Goal: Information Seeking & Learning: Understand process/instructions

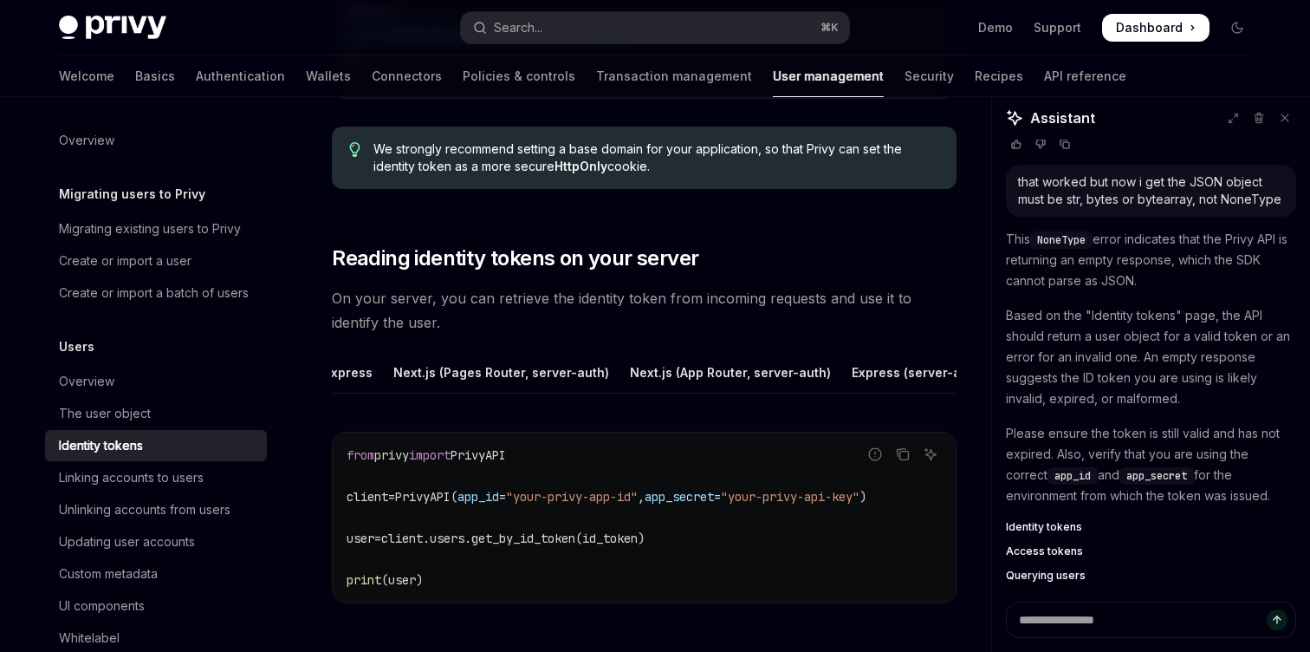
scroll to position [0, 367]
click at [948, 376] on div "Python" at bounding box center [969, 372] width 42 height 41
type textarea "*"
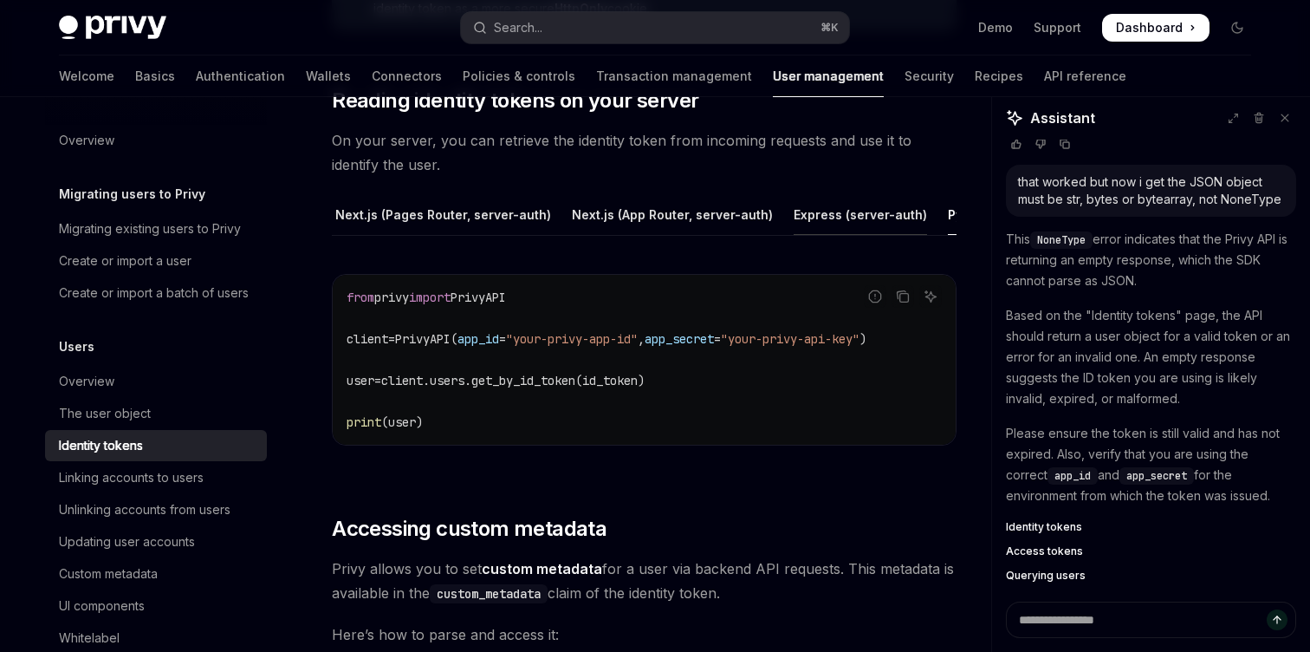
scroll to position [2336, 0]
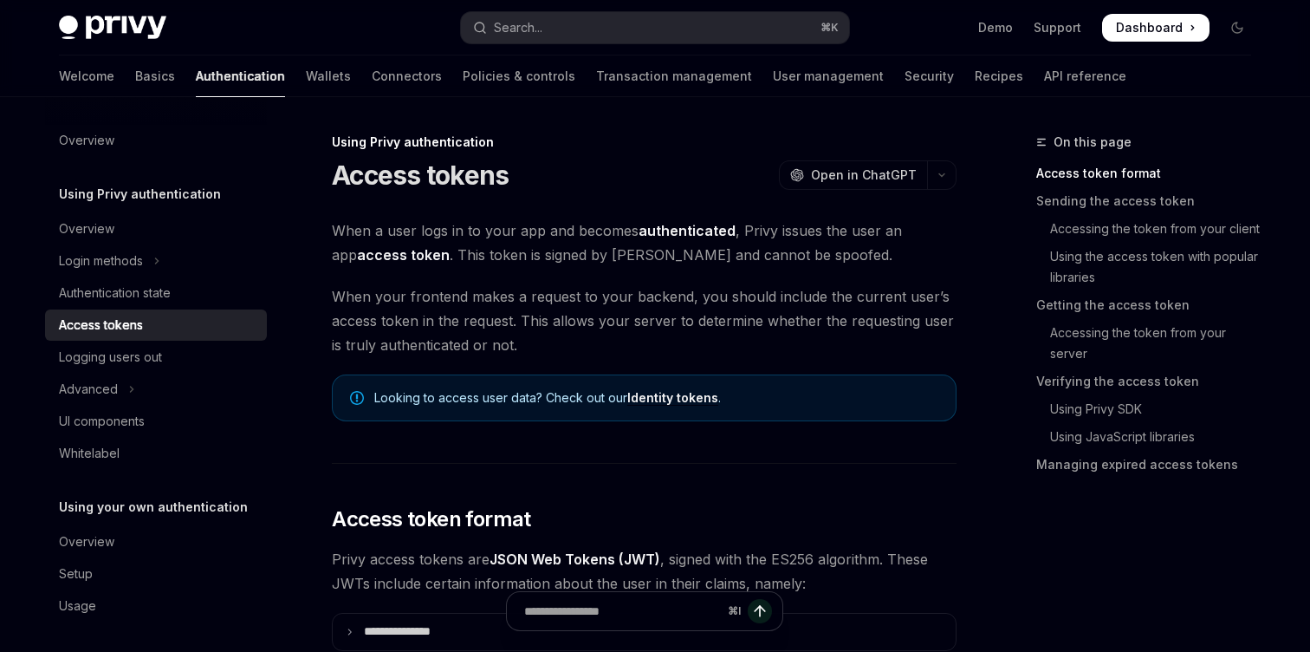
scroll to position [101, 0]
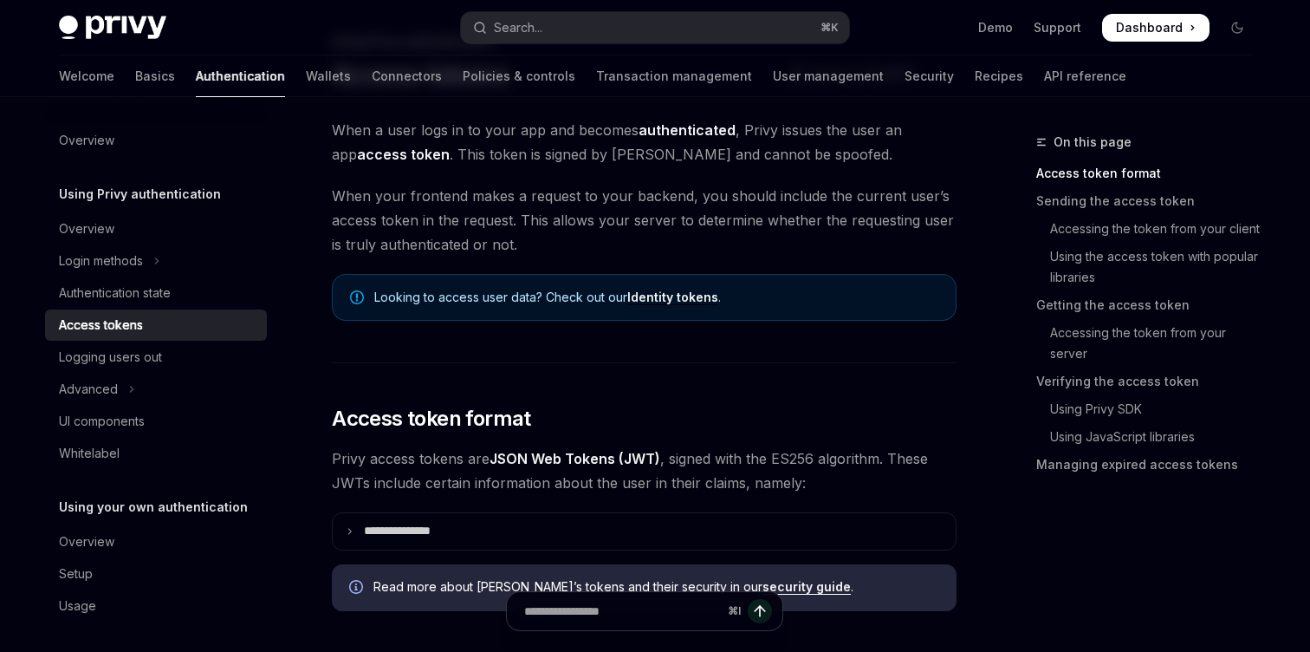
click at [354, 490] on span "Privy access tokens are JSON Web Tokens (JWT) , signed with the ES256 algorithm…" at bounding box center [644, 470] width 625 height 49
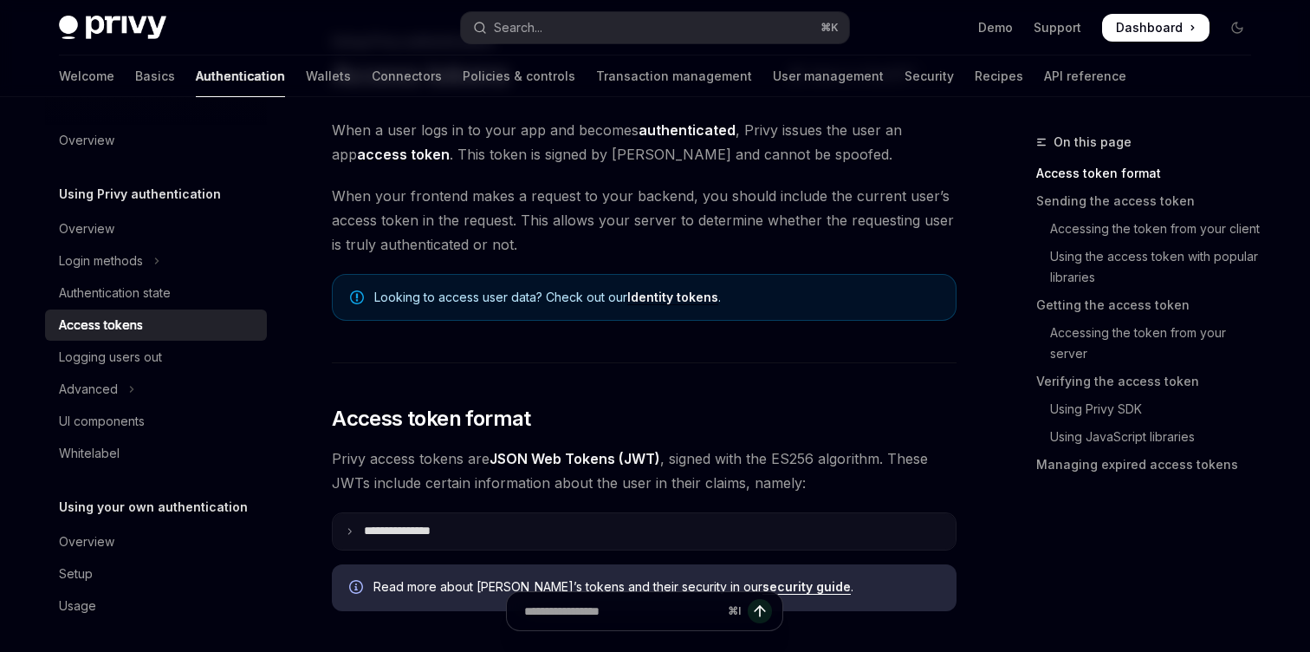
click at [366, 518] on summary "**********" at bounding box center [644, 531] width 623 height 36
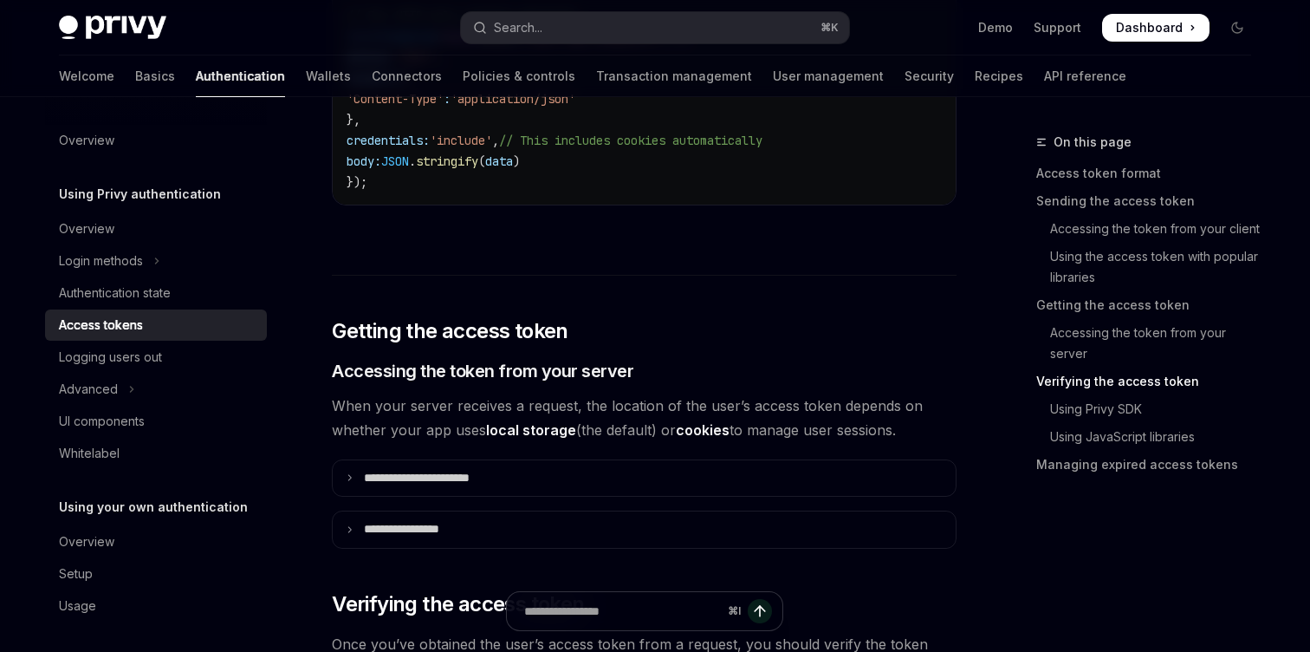
scroll to position [2646, 0]
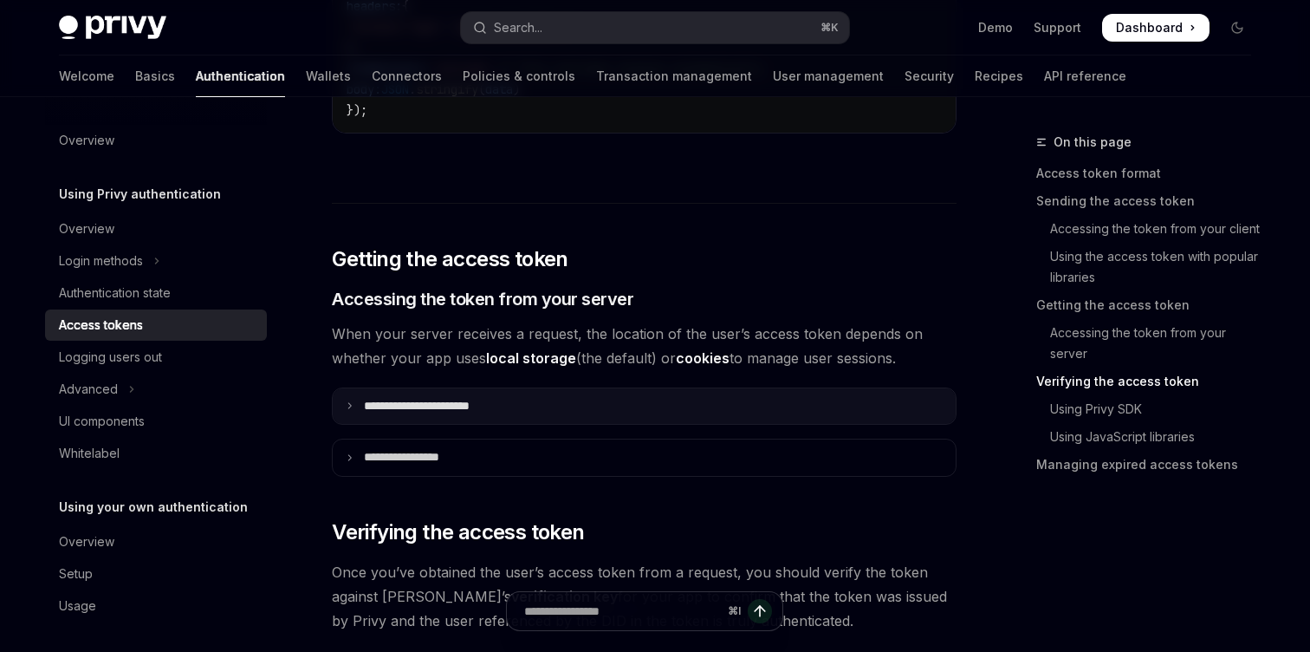
click at [413, 412] on summary "**********" at bounding box center [644, 406] width 623 height 36
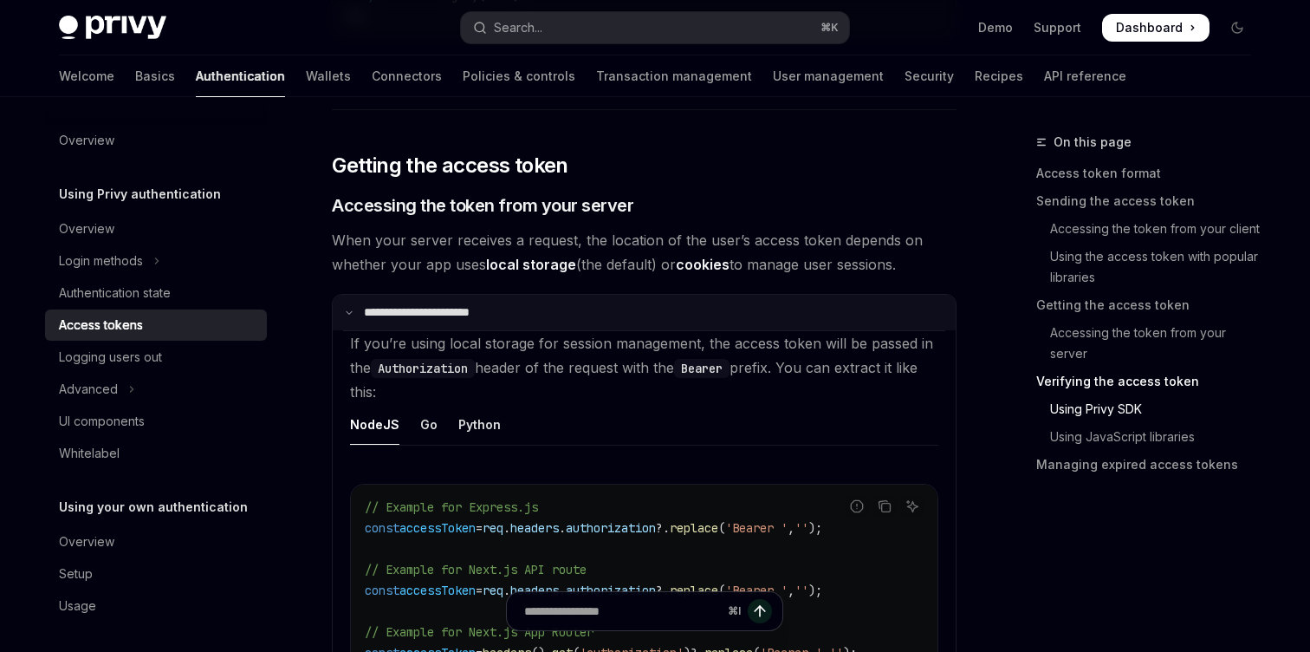
scroll to position [2744, 0]
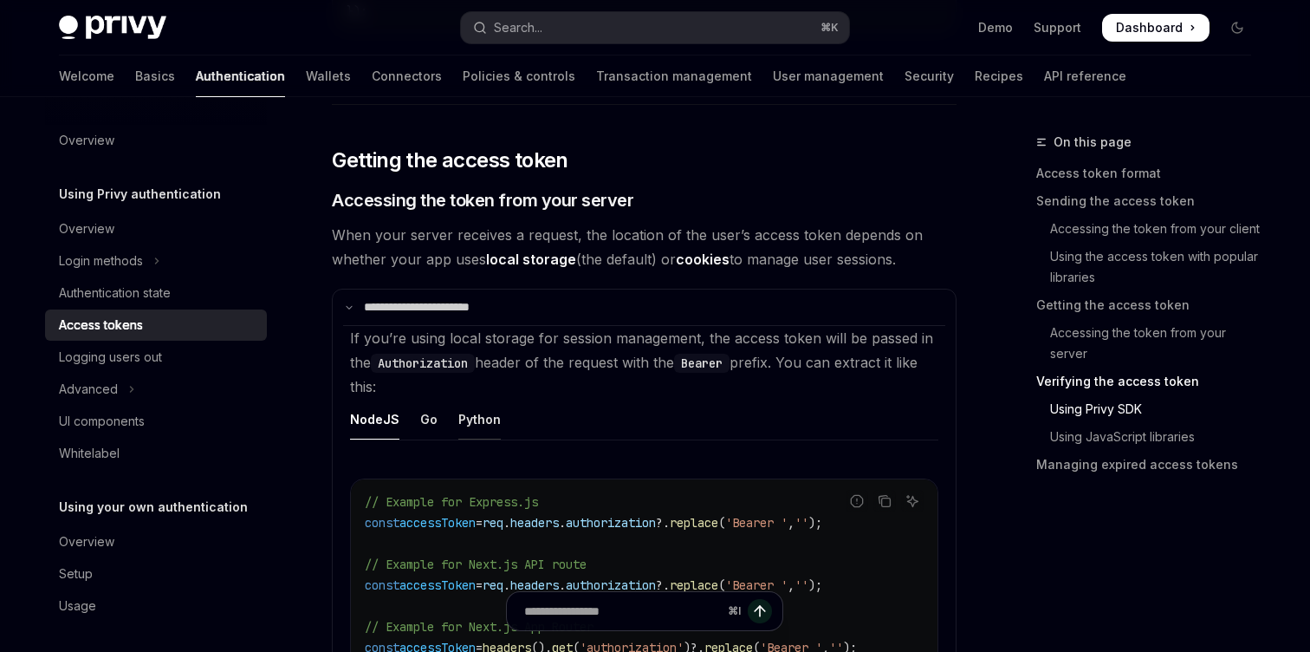
click at [481, 417] on div "Python" at bounding box center [479, 419] width 42 height 41
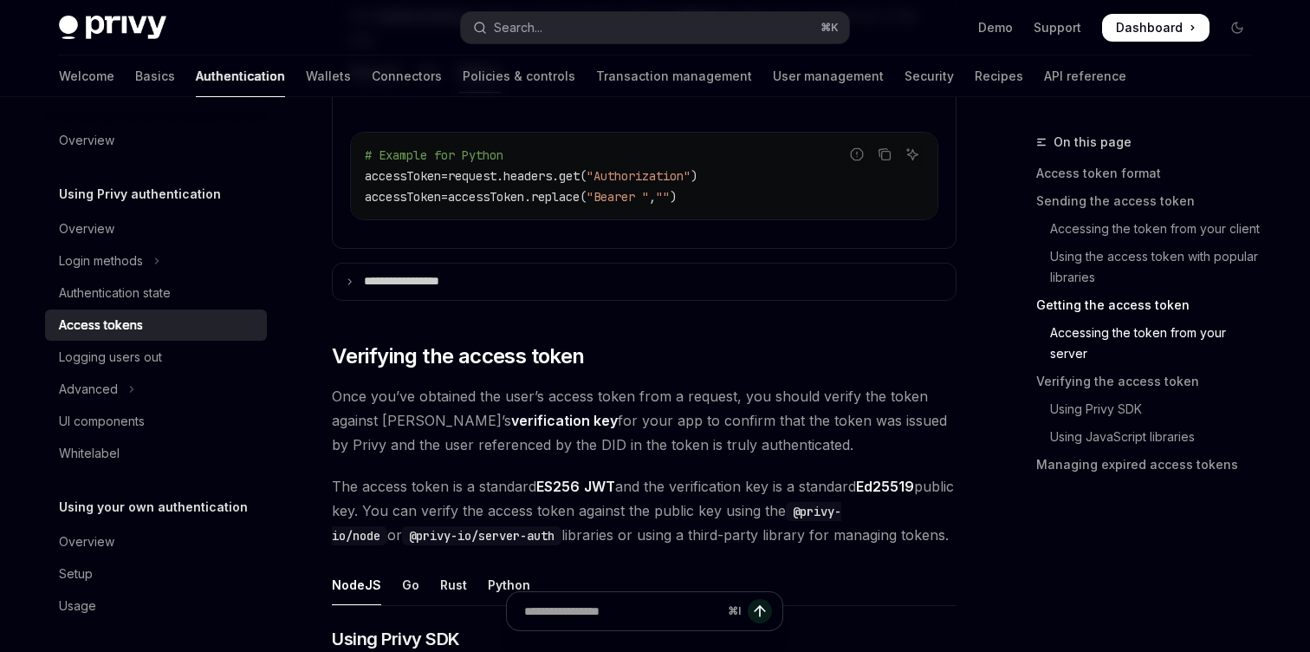
scroll to position [3128, 0]
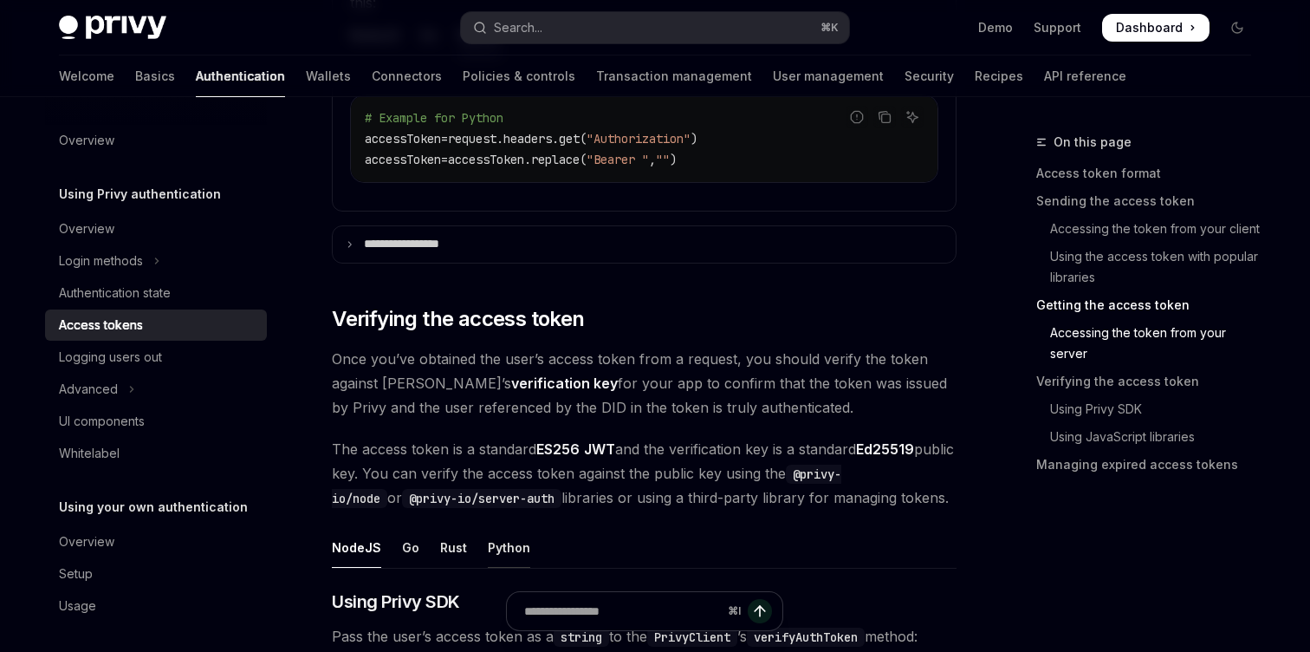
click at [503, 552] on div "Python" at bounding box center [509, 547] width 42 height 41
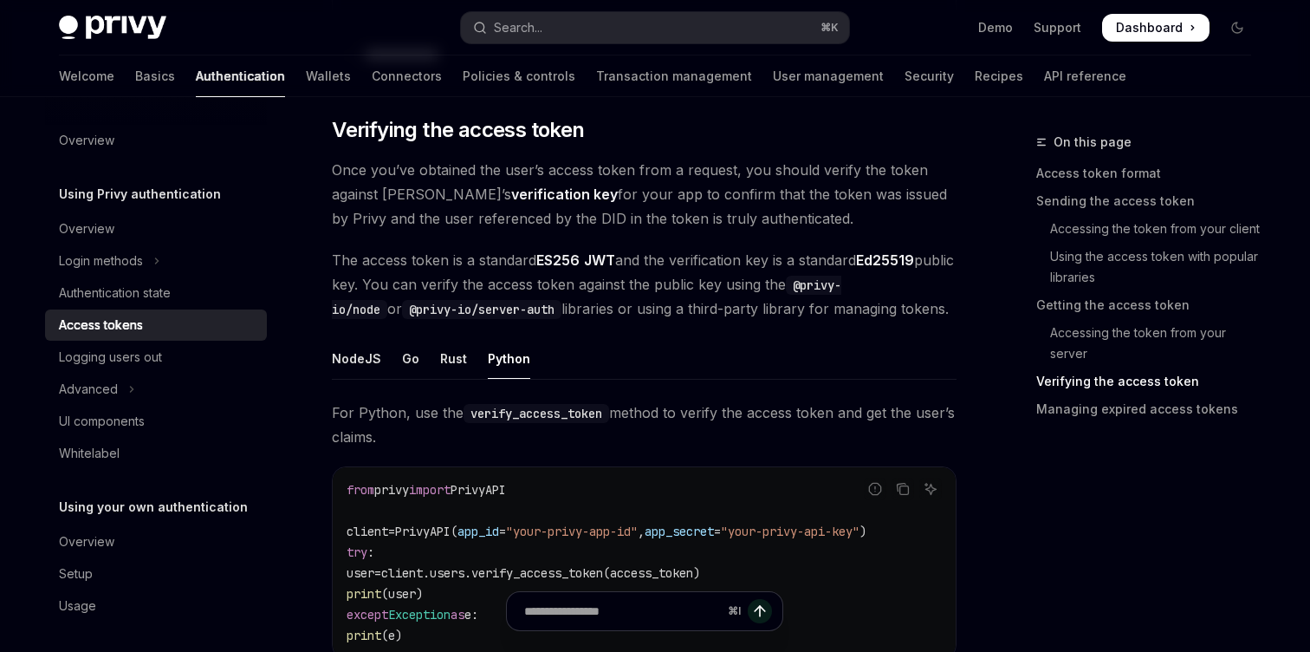
scroll to position [3437, 0]
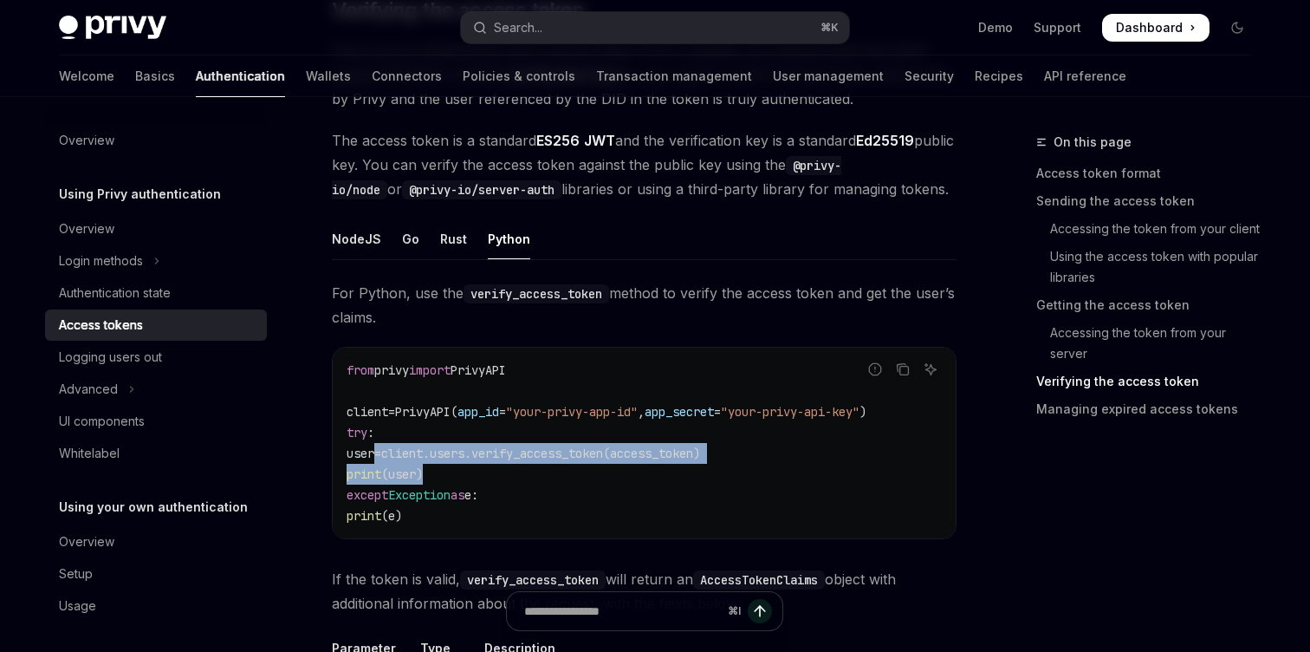
drag, startPoint x: 378, startPoint y: 450, endPoint x: 470, endPoint y: 475, distance: 95.2
click at [470, 475] on code "from privy import PrivyAPI client = PrivyAPI( app_id = "your-privy-app-id" , ap…" at bounding box center [644, 443] width 595 height 166
copy code "user = client.users.verify_access_token(access_token) print (user)"
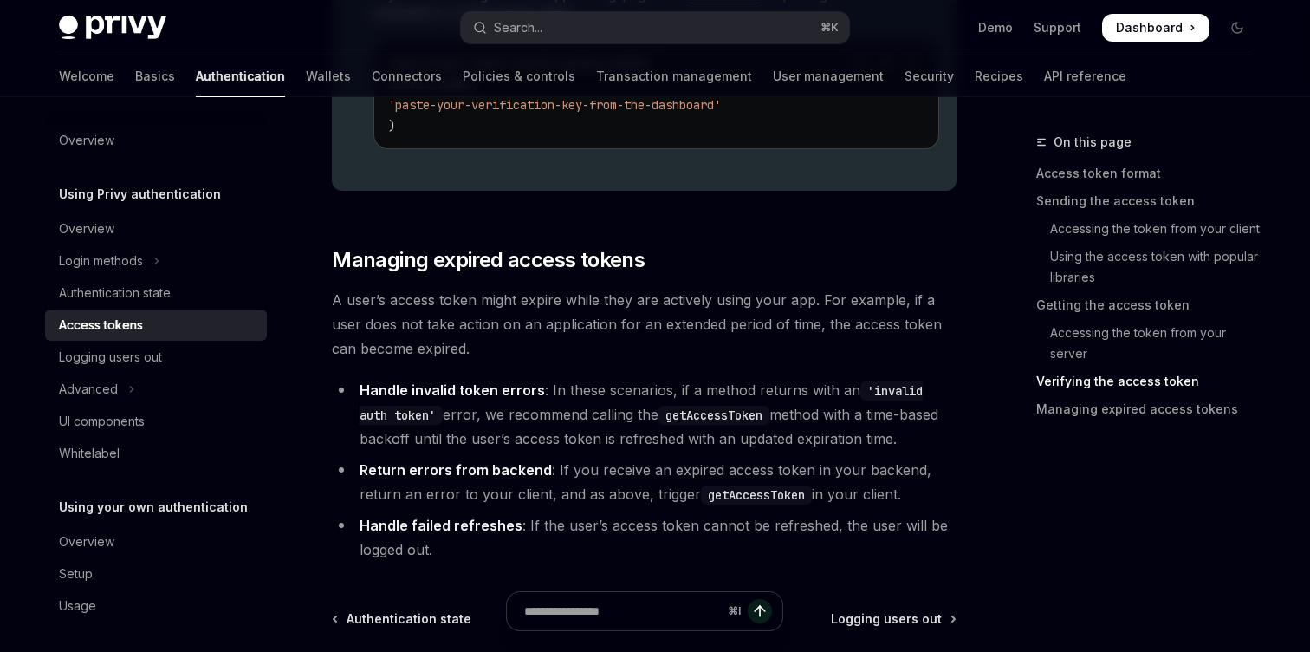
scroll to position [4261, 0]
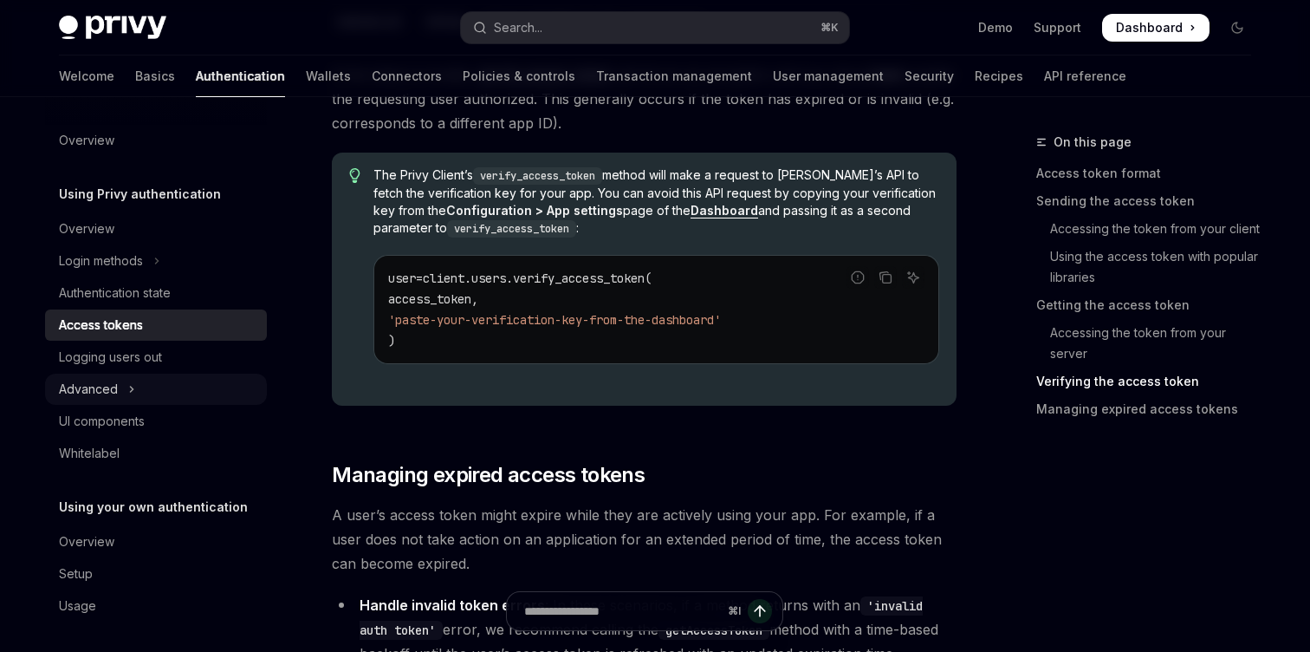
click at [139, 390] on button "Advanced" at bounding box center [156, 388] width 222 height 31
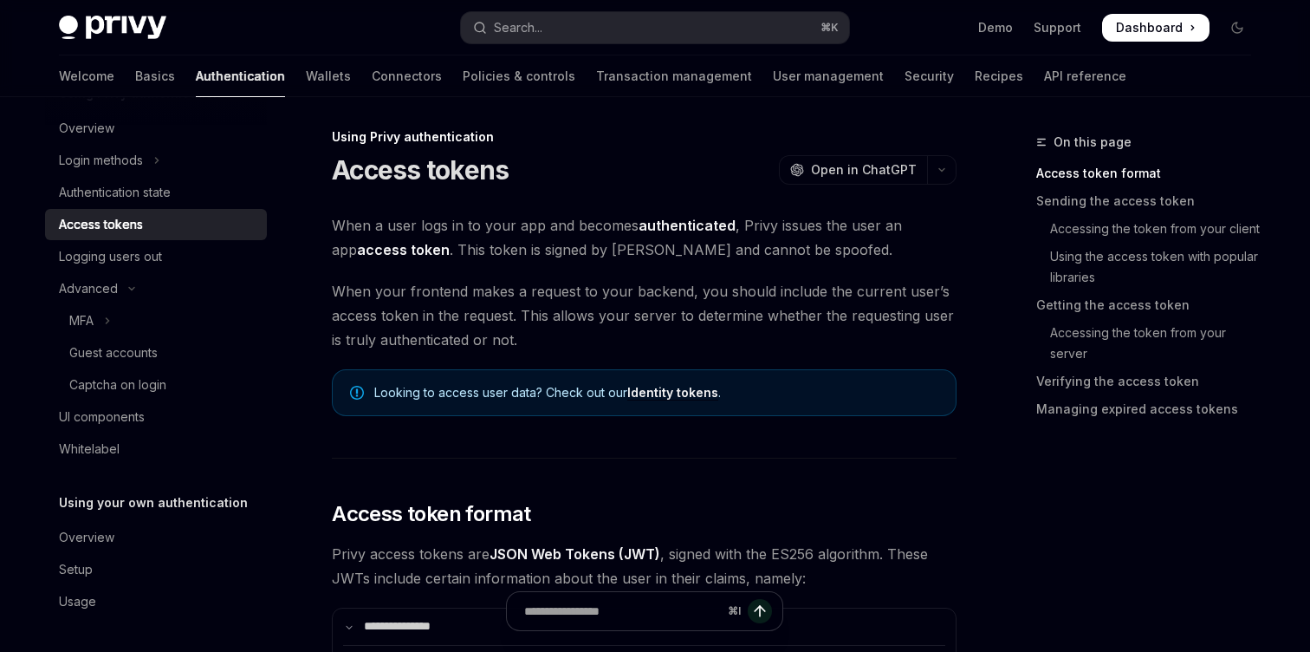
scroll to position [0, 0]
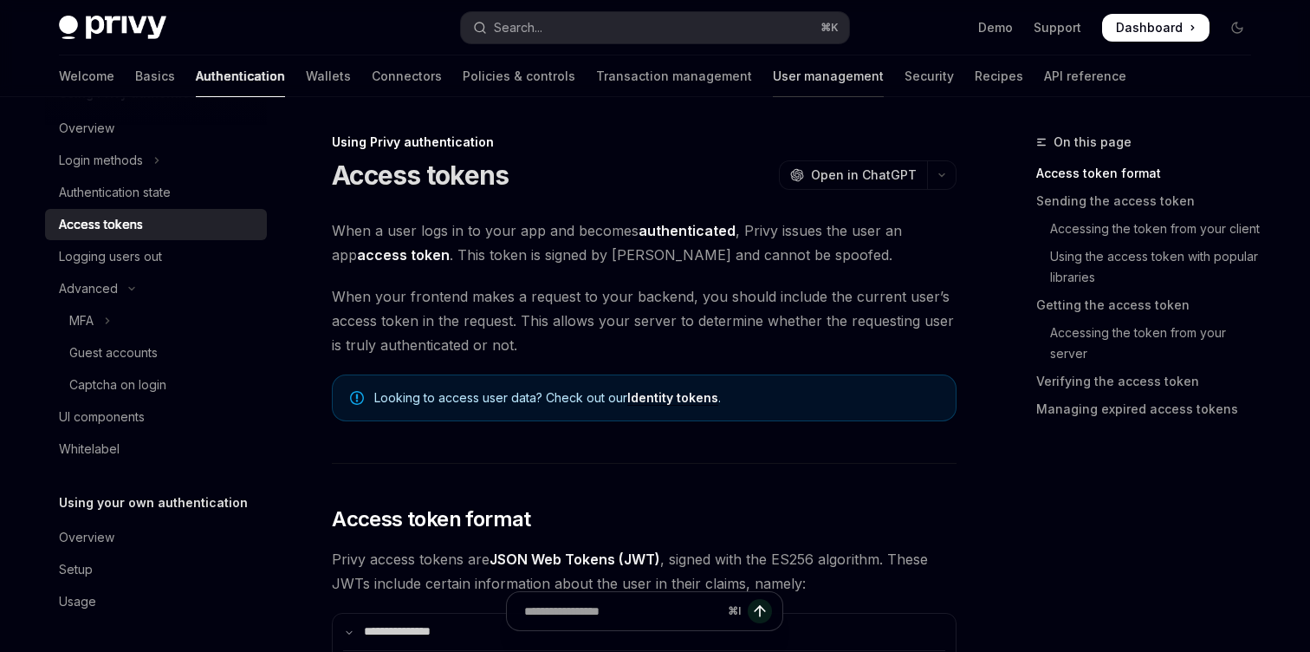
click at [773, 79] on link "User management" at bounding box center [828, 76] width 111 height 42
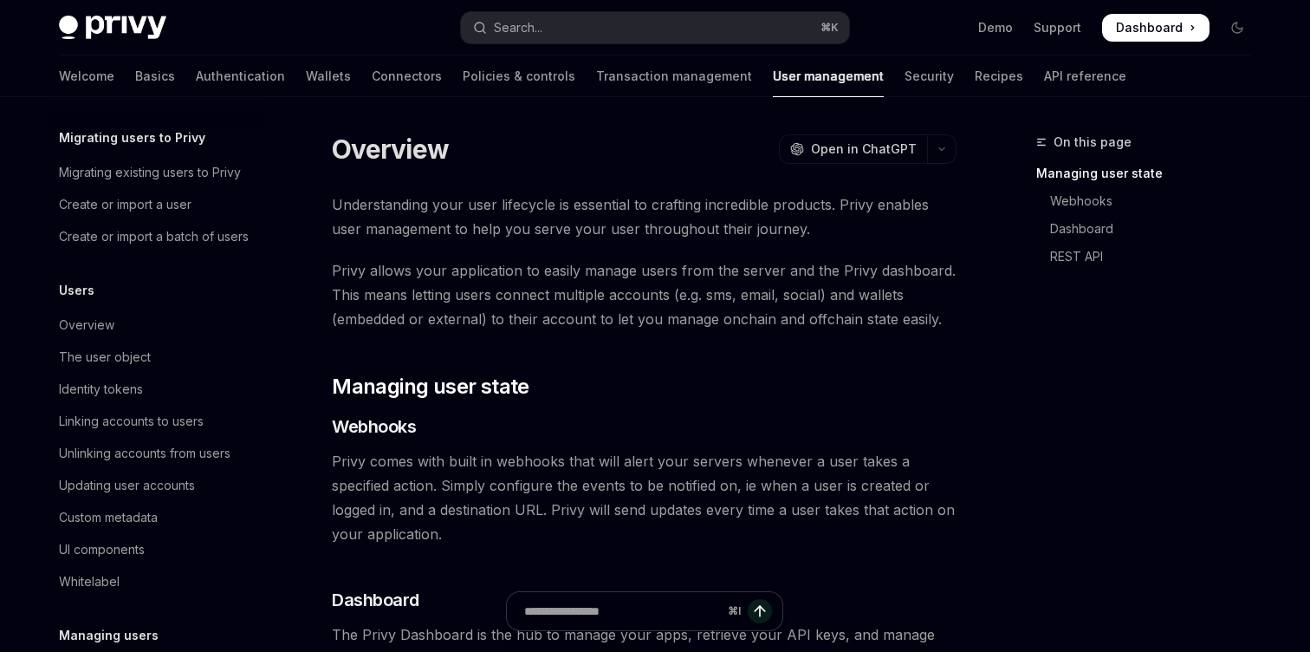
scroll to position [60, 0]
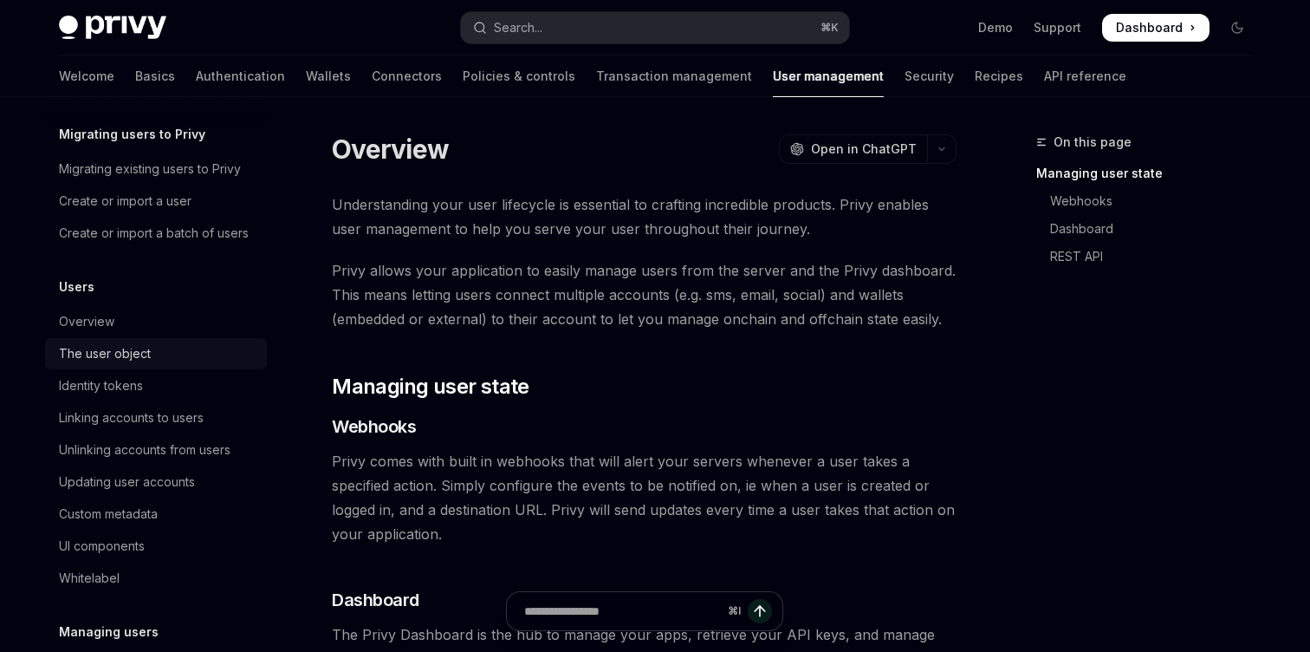
click at [125, 347] on div "The user object" at bounding box center [105, 353] width 92 height 21
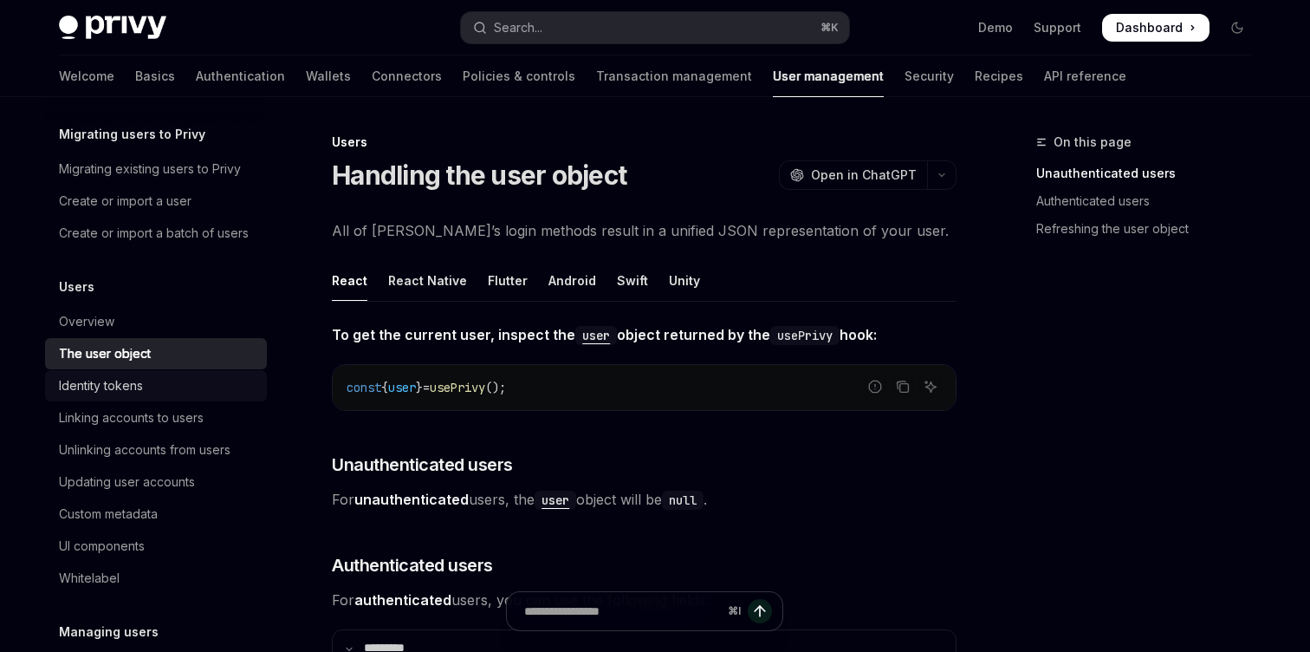
click at [119, 386] on div "Identity tokens" at bounding box center [101, 385] width 84 height 21
type textarea "*"
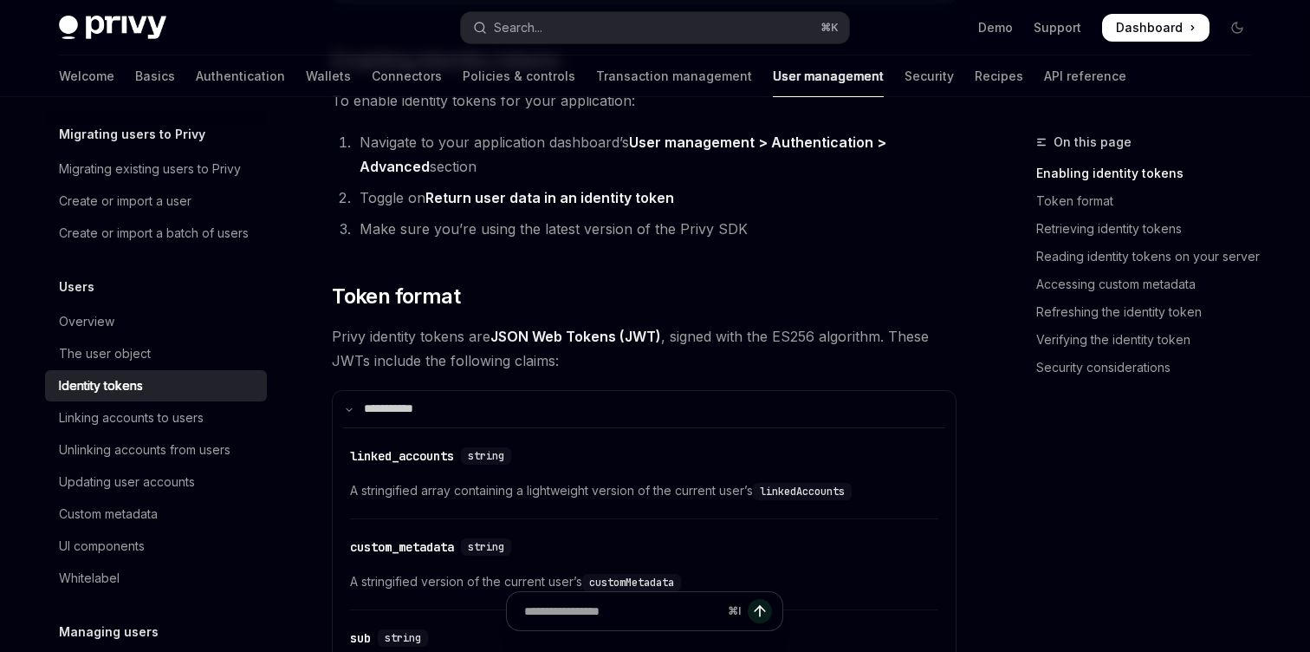
scroll to position [265, 0]
